Goal: Find specific page/section: Find specific page/section

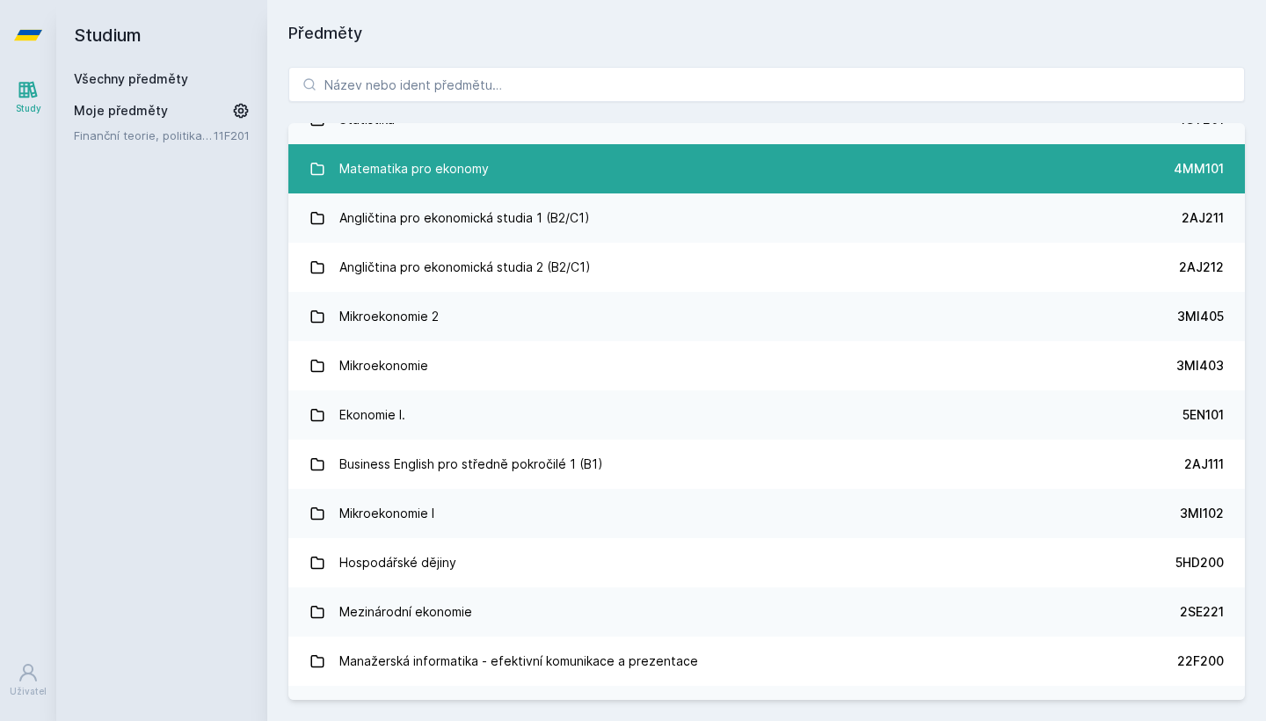
scroll to position [87, 0]
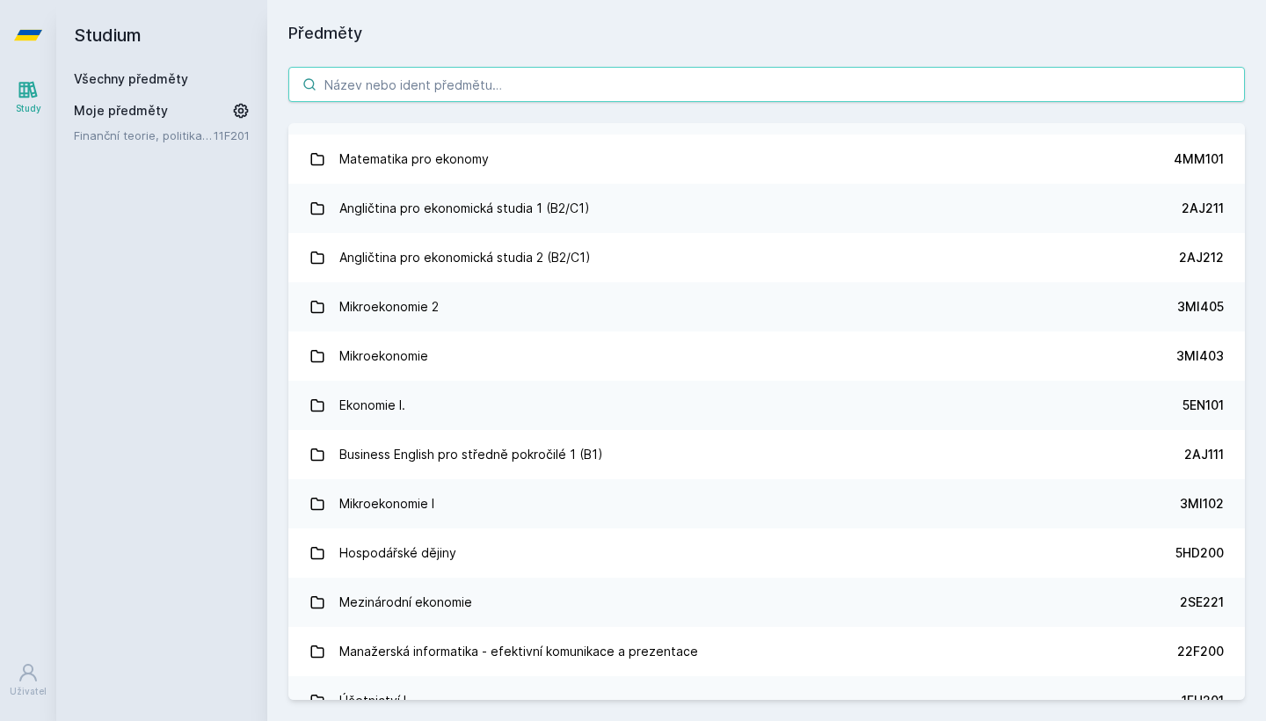
click at [559, 74] on input "search" at bounding box center [766, 84] width 956 height 35
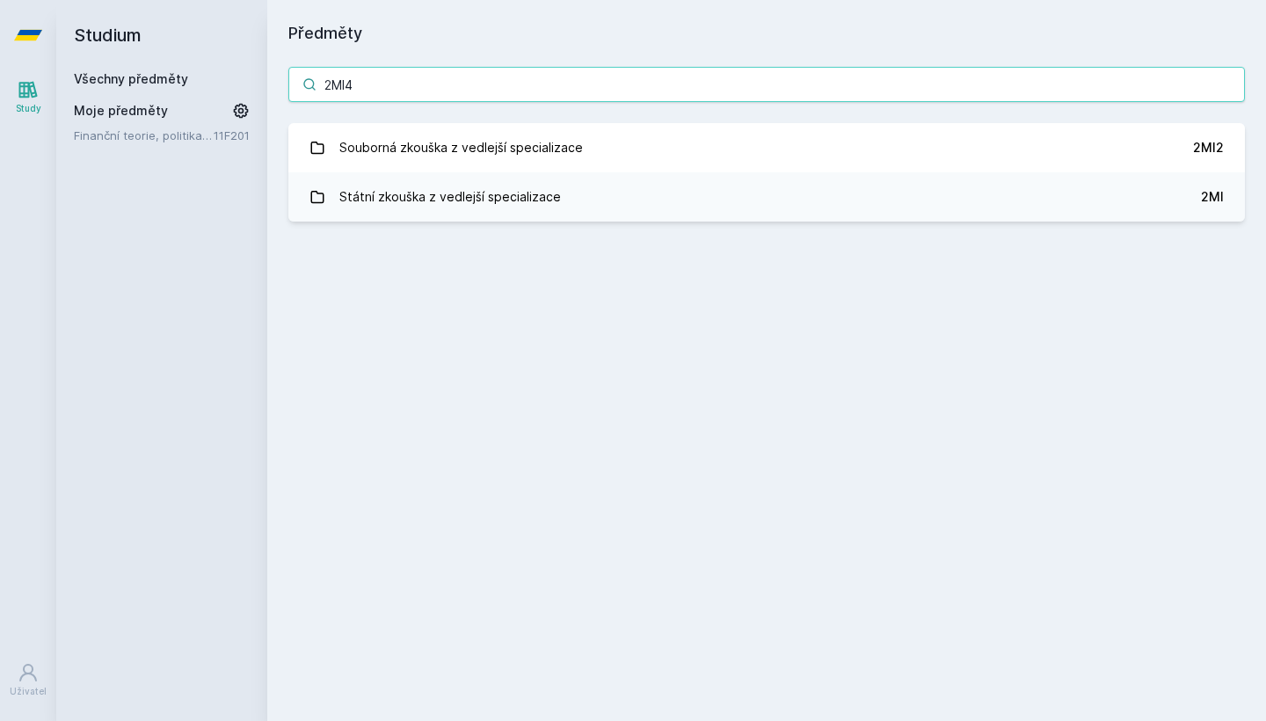
scroll to position [0, 0]
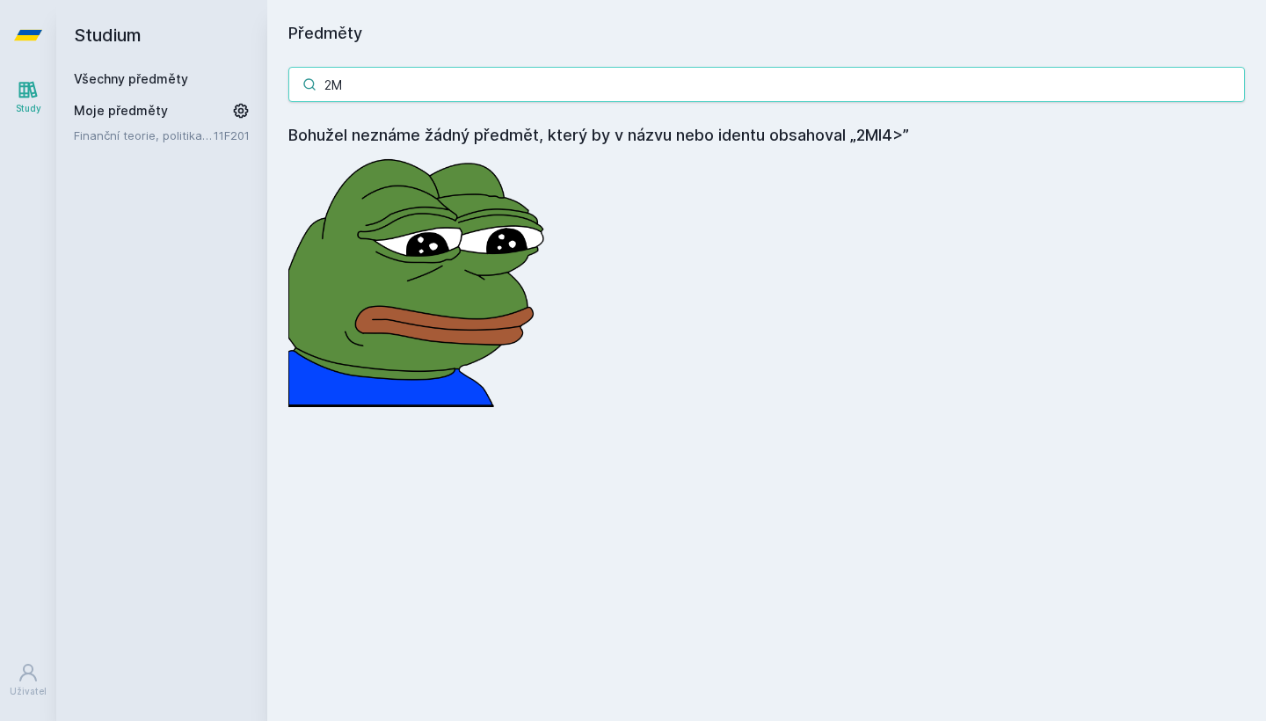
type input "2"
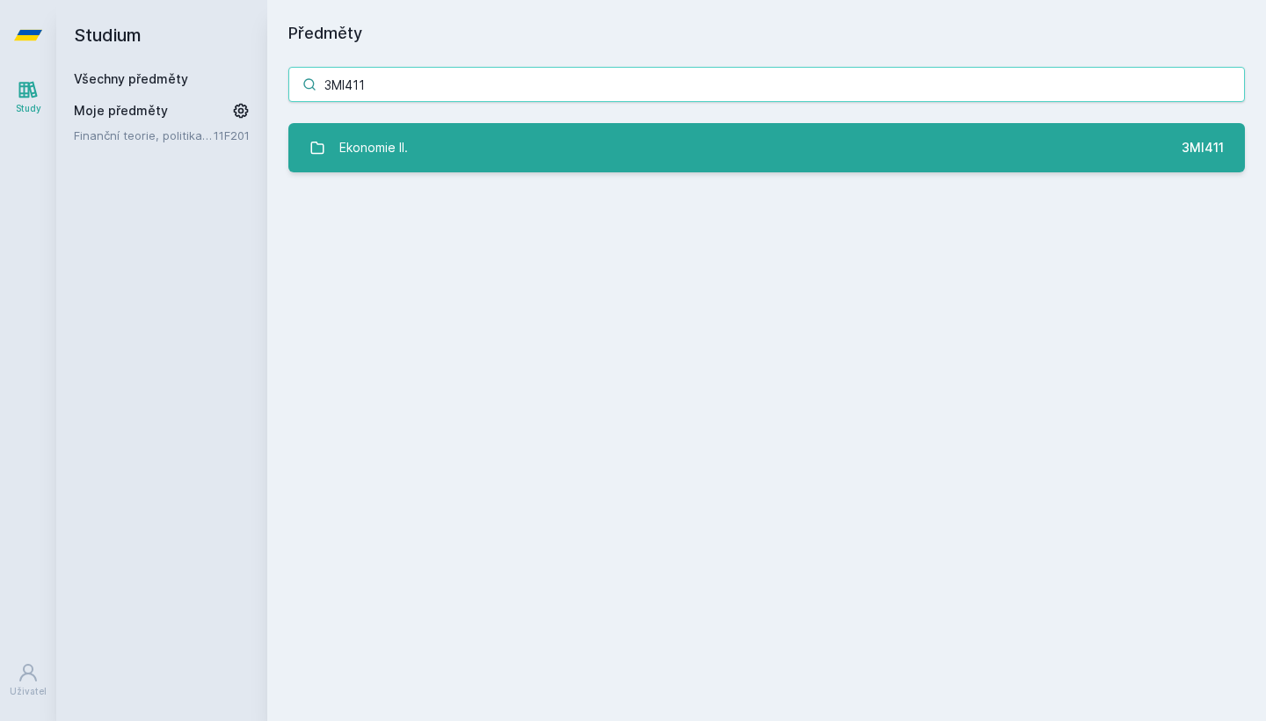
type input "3MI411"
click at [494, 151] on link "Ekonomie II. 3MI411" at bounding box center [766, 147] width 956 height 49
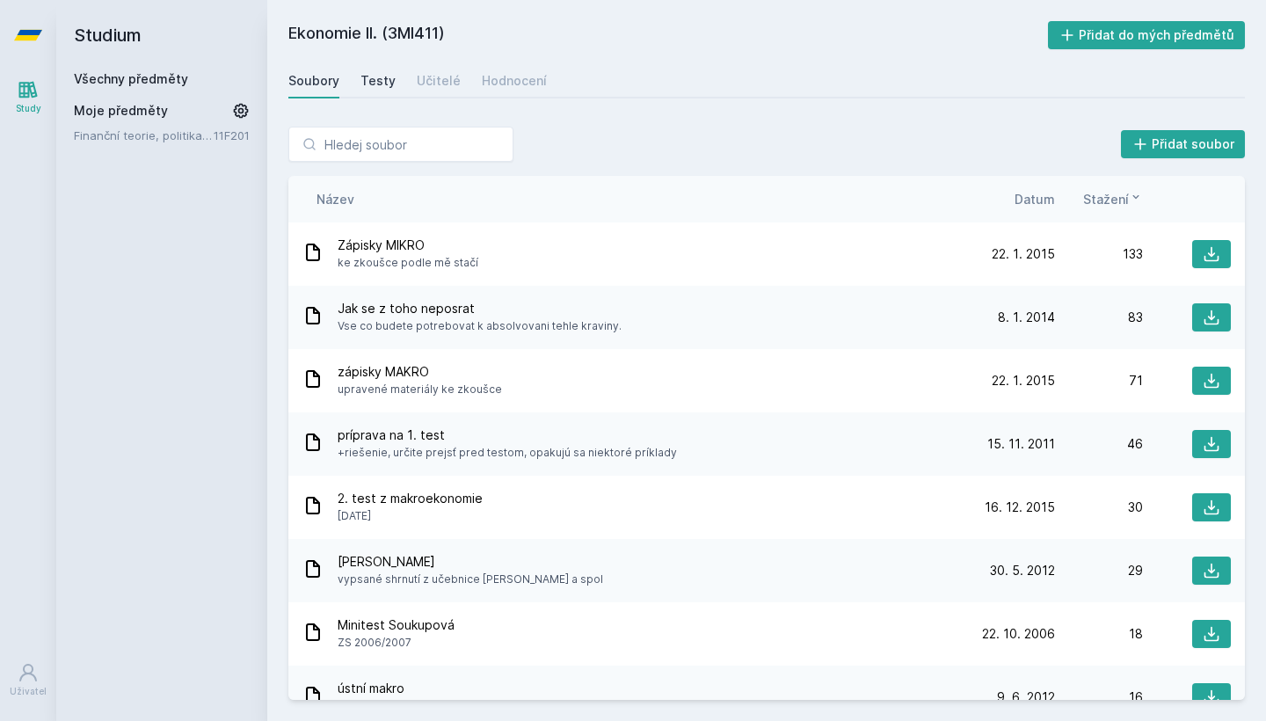
click at [382, 92] on link "Testy" at bounding box center [377, 80] width 35 height 35
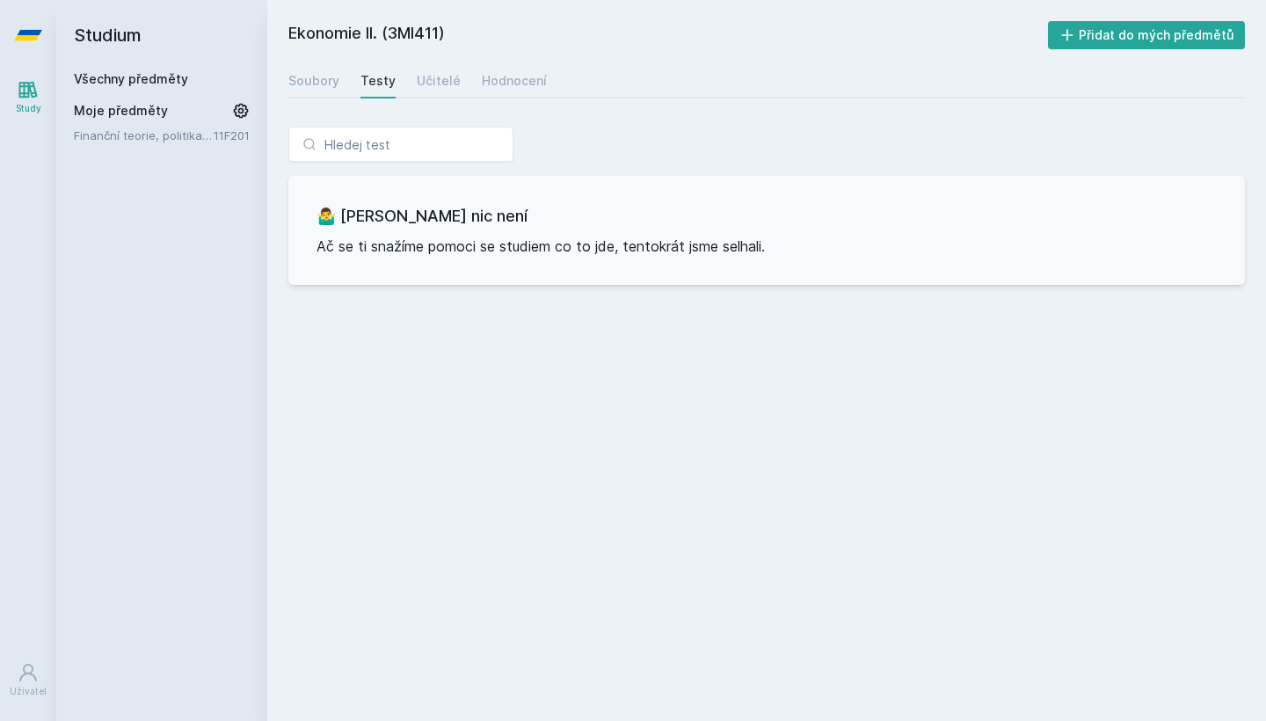
click at [352, 74] on div "Soubory Testy Učitelé Hodnocení" at bounding box center [766, 80] width 956 height 35
click at [298, 85] on div "Soubory" at bounding box center [313, 81] width 51 height 18
